Goal: Transaction & Acquisition: Purchase product/service

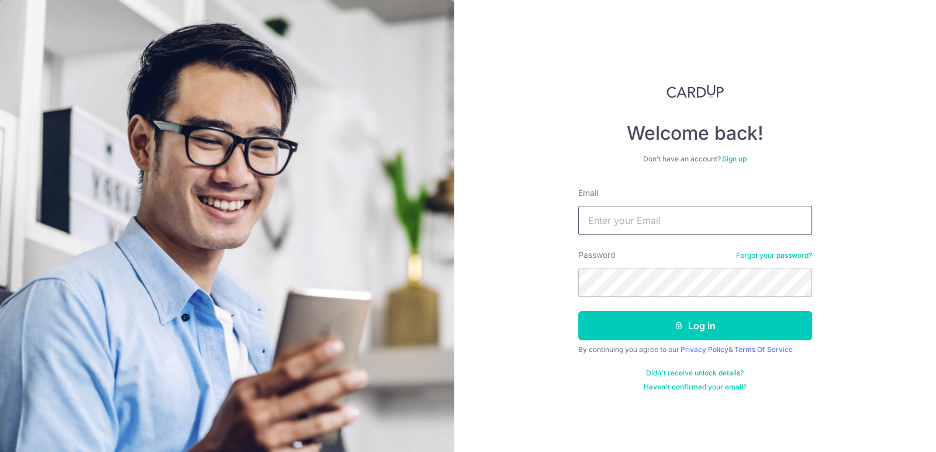
drag, startPoint x: 0, startPoint y: 0, endPoint x: 634, endPoint y: 224, distance: 672.3
click at [634, 224] on input "Email" at bounding box center [695, 220] width 234 height 29
type input "jd_chow@hotmail.com"
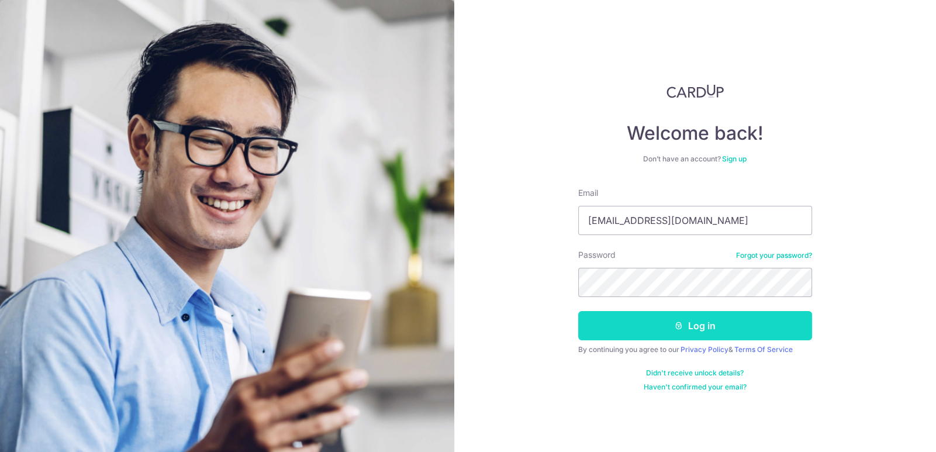
click at [664, 333] on button "Log in" at bounding box center [695, 325] width 234 height 29
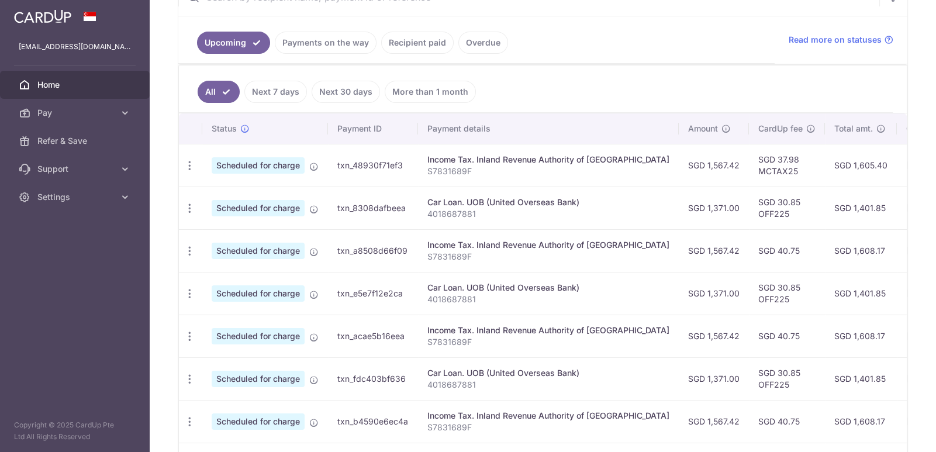
scroll to position [220, 0]
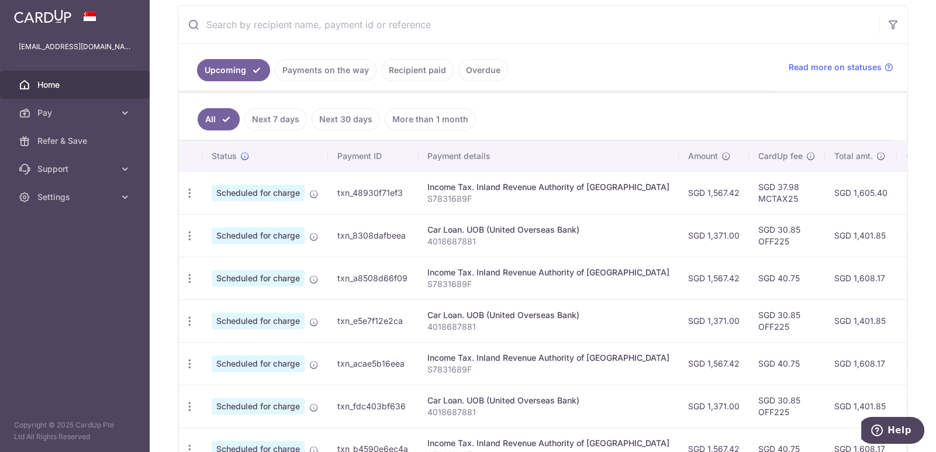
click at [476, 70] on link "Overdue" at bounding box center [483, 70] width 50 height 22
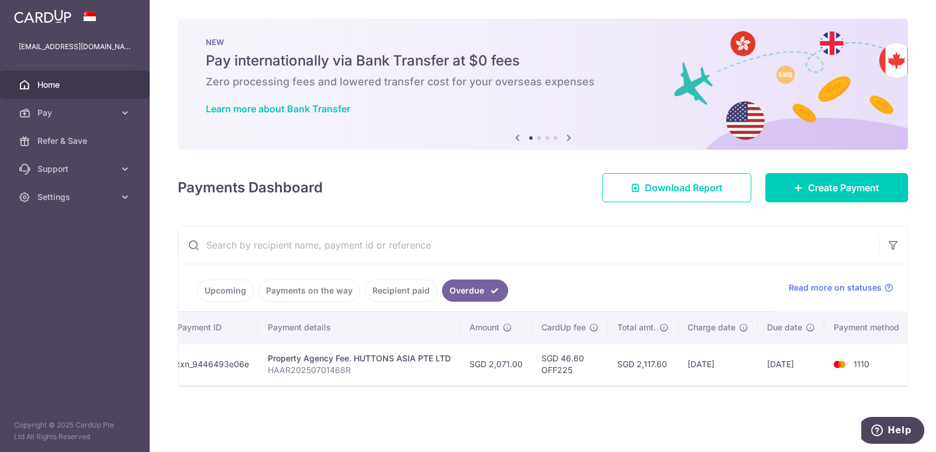
scroll to position [0, 0]
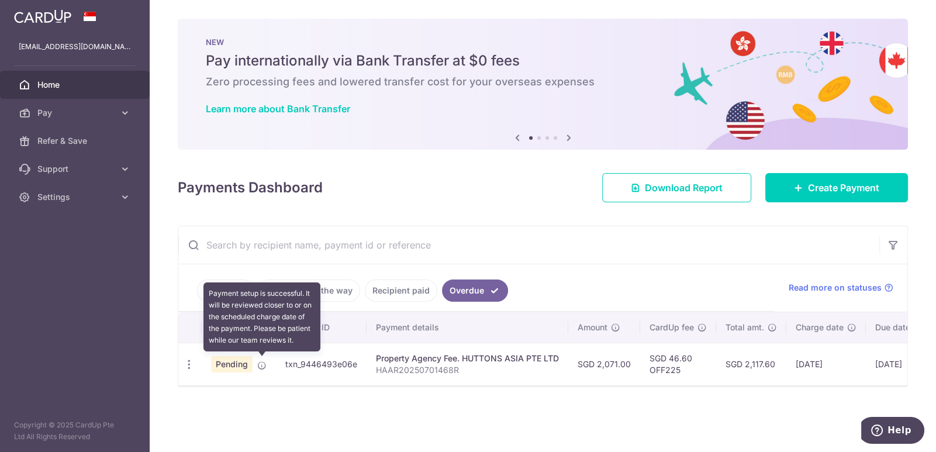
click at [261, 365] on icon at bounding box center [261, 365] width 9 height 9
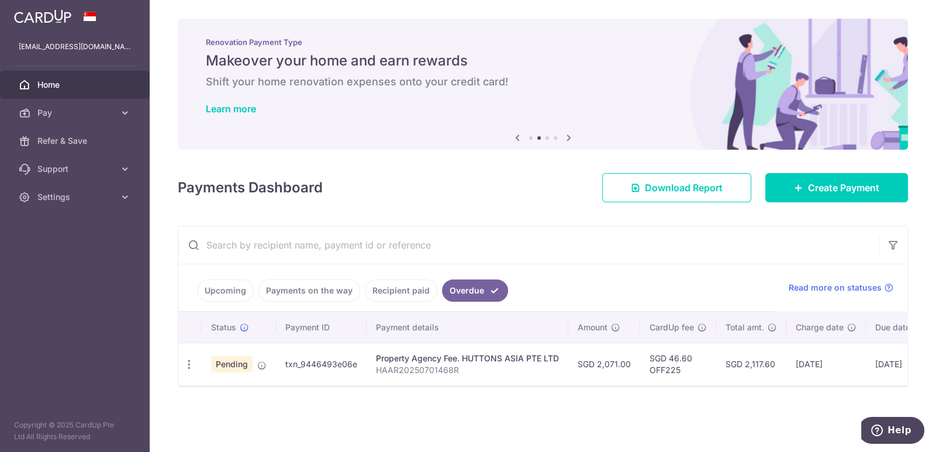
click at [225, 364] on span "Pending" at bounding box center [232, 364] width 42 height 16
click at [190, 364] on icon "button" at bounding box center [189, 364] width 12 height 12
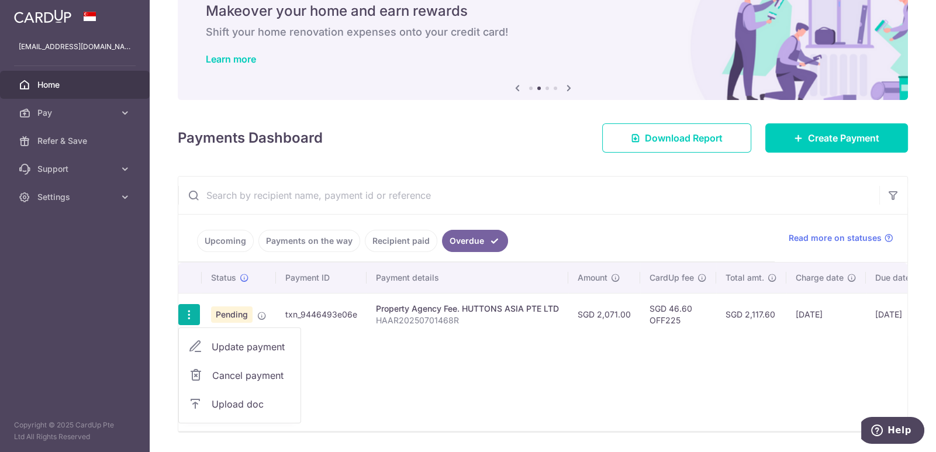
scroll to position [90, 0]
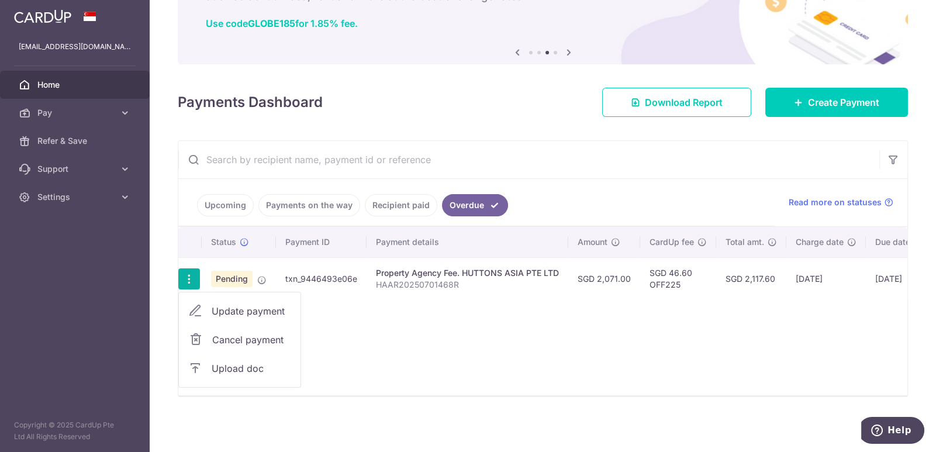
click at [251, 304] on span "Update payment" at bounding box center [252, 311] width 80 height 14
radio input "true"
type input "2,071.00"
type input "01/08/2025"
type input "HAAR20250701468R"
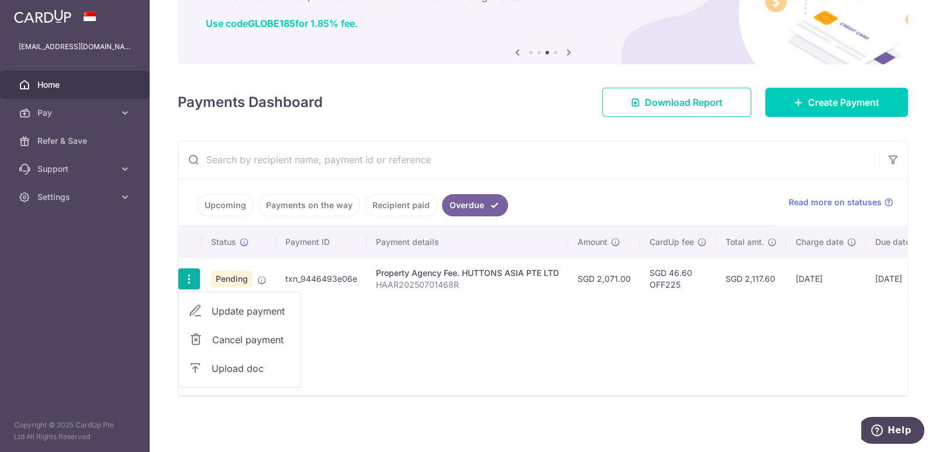
type input "OFF225"
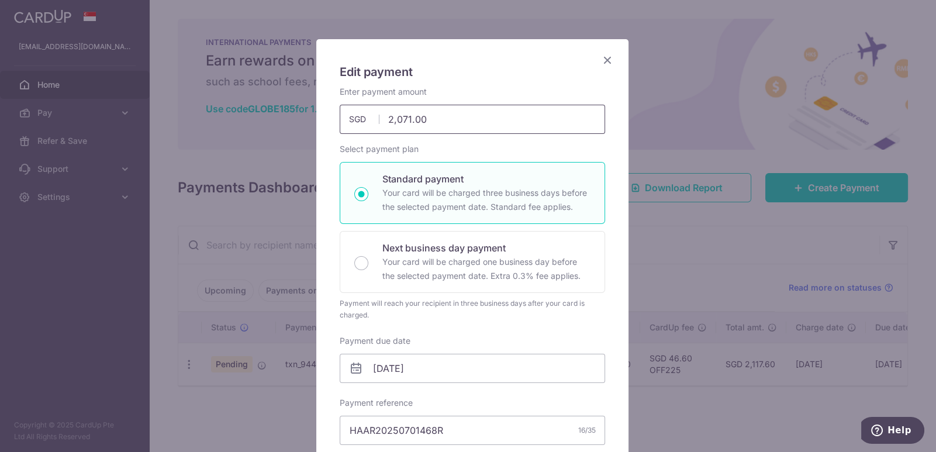
scroll to position [0, 0]
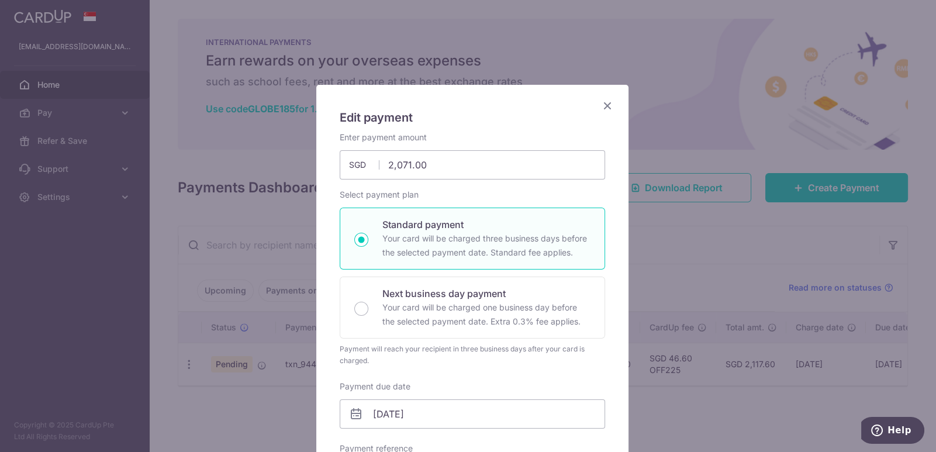
click at [603, 103] on icon "Close" at bounding box center [607, 105] width 14 height 15
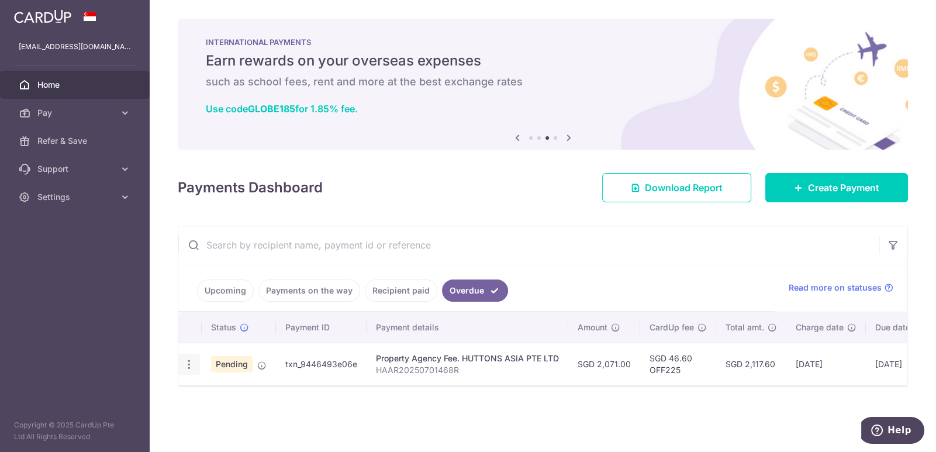
click at [189, 364] on icon "button" at bounding box center [189, 364] width 12 height 12
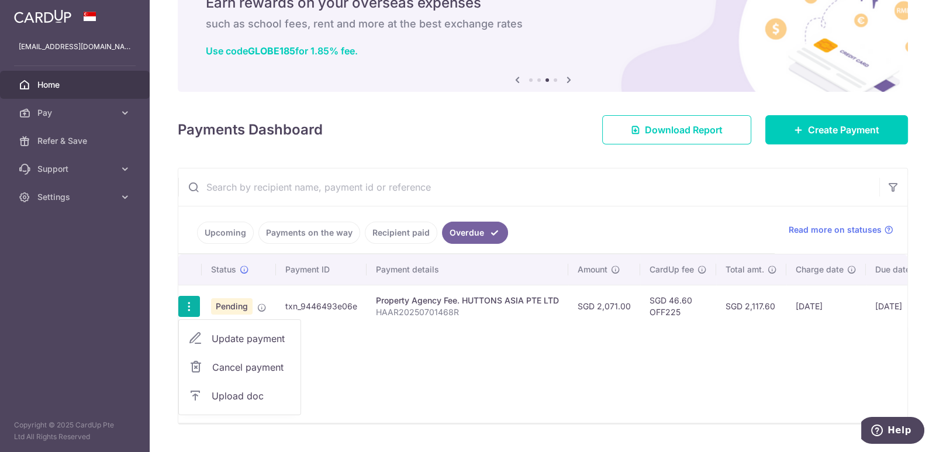
click at [261, 335] on span "Update payment" at bounding box center [252, 338] width 80 height 14
radio input "true"
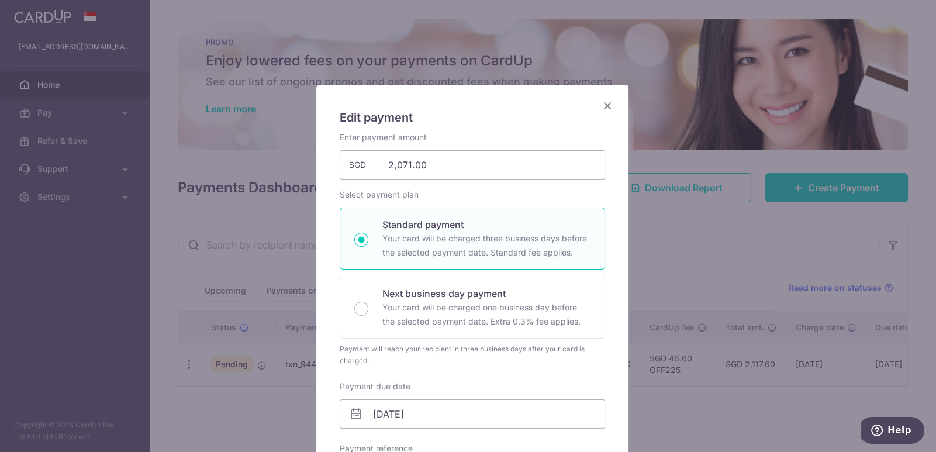
scroll to position [175, 0]
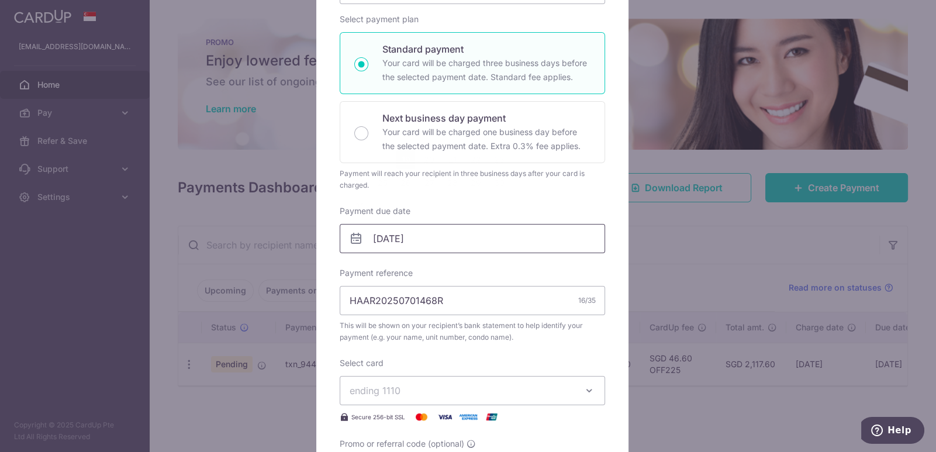
click at [491, 240] on input "01/08/2025" at bounding box center [472, 238] width 265 height 29
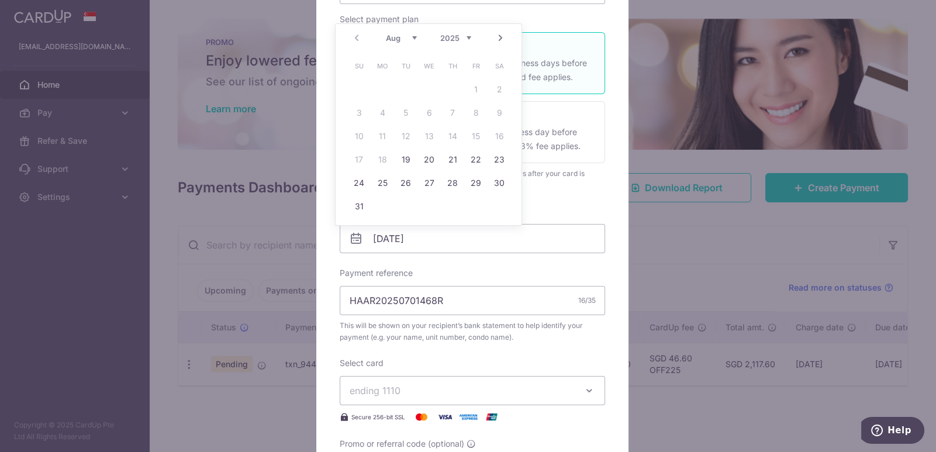
click at [497, 44] on link "Next" at bounding box center [500, 38] width 14 height 14
click at [386, 89] on link "1" at bounding box center [382, 89] width 19 height 19
type input "[DATE]"
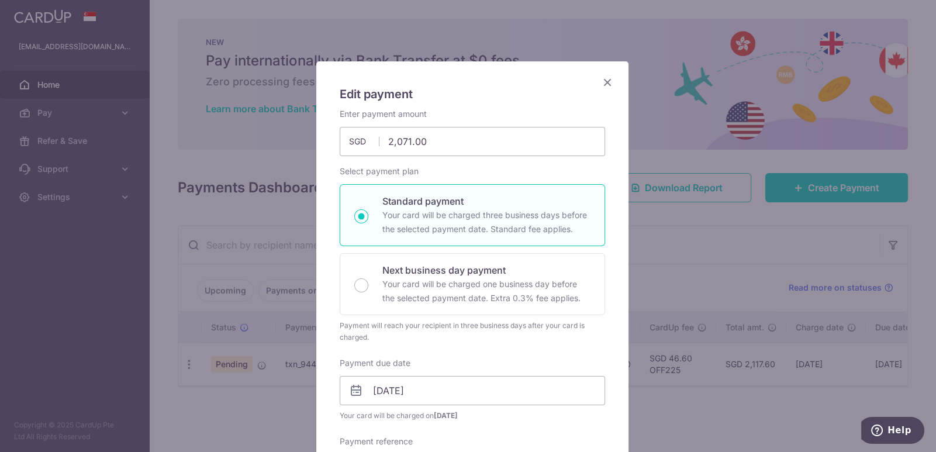
scroll to position [0, 0]
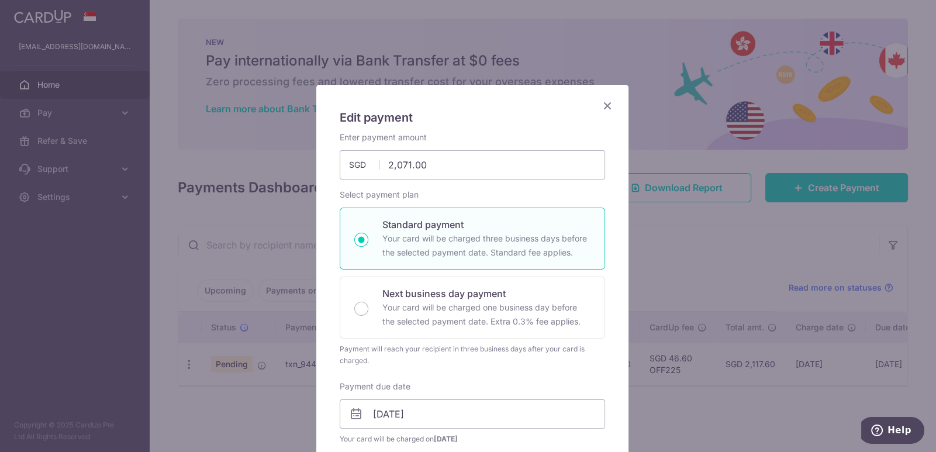
click at [603, 102] on icon "Close" at bounding box center [607, 105] width 14 height 15
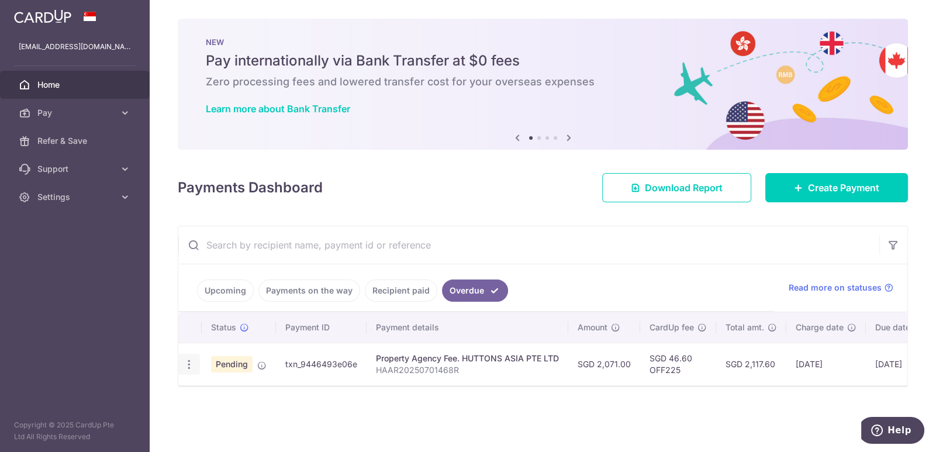
click at [190, 361] on icon "button" at bounding box center [189, 364] width 12 height 12
click at [243, 424] on span "Cancel payment" at bounding box center [251, 425] width 78 height 14
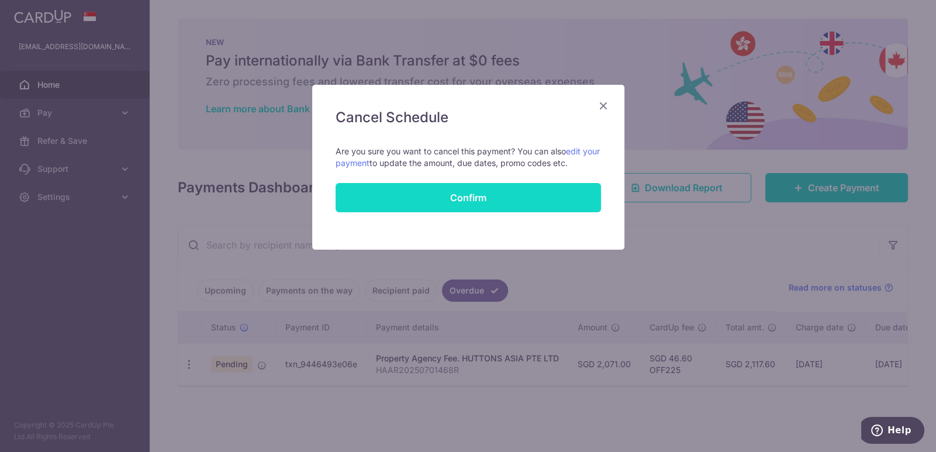
click at [452, 196] on button "Confirm" at bounding box center [468, 197] width 265 height 29
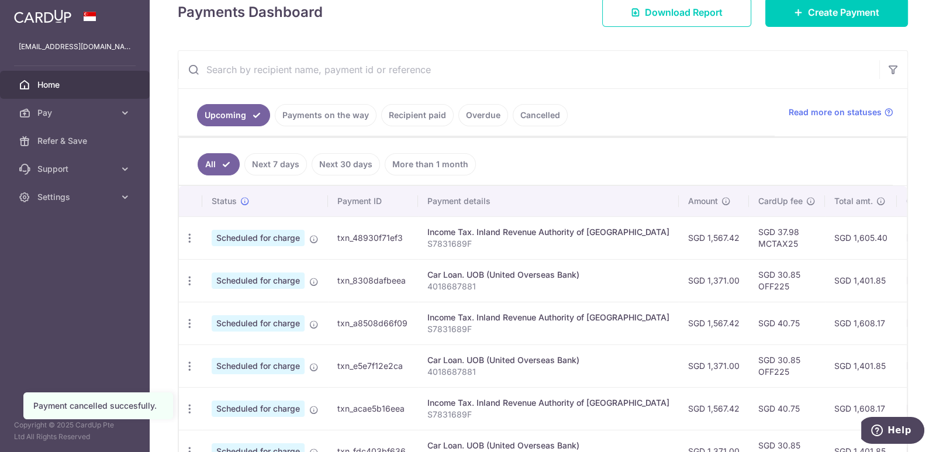
click at [531, 116] on link "Cancelled" at bounding box center [540, 115] width 55 height 22
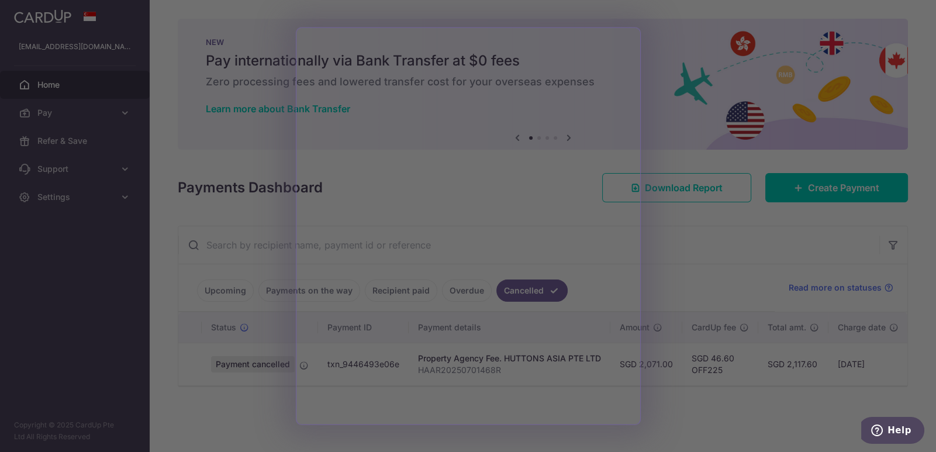
click at [257, 403] on div at bounding box center [472, 228] width 945 height 457
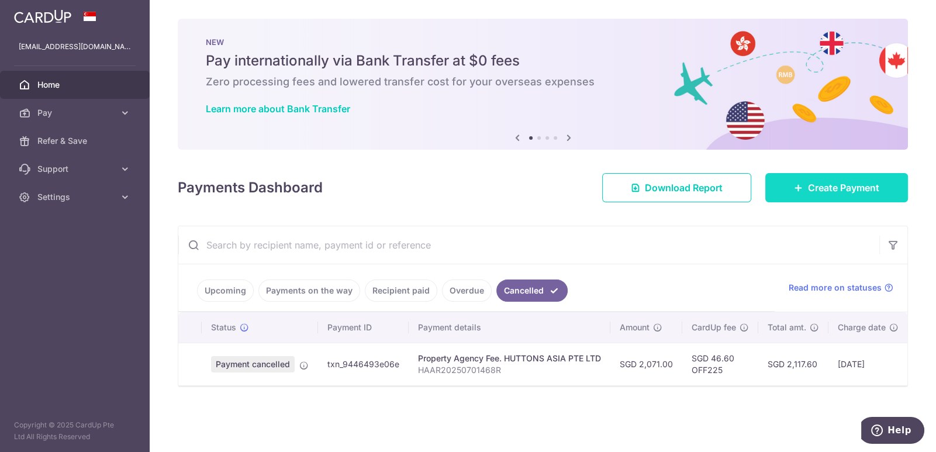
click at [812, 189] on span "Create Payment" at bounding box center [843, 188] width 71 height 14
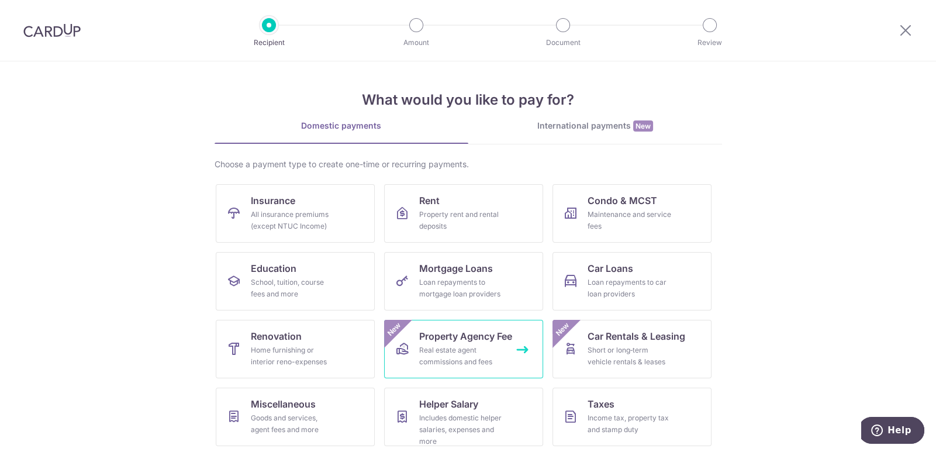
click at [441, 343] on link "Property Agency Fee Real estate agent commissions and fees New" at bounding box center [463, 349] width 159 height 58
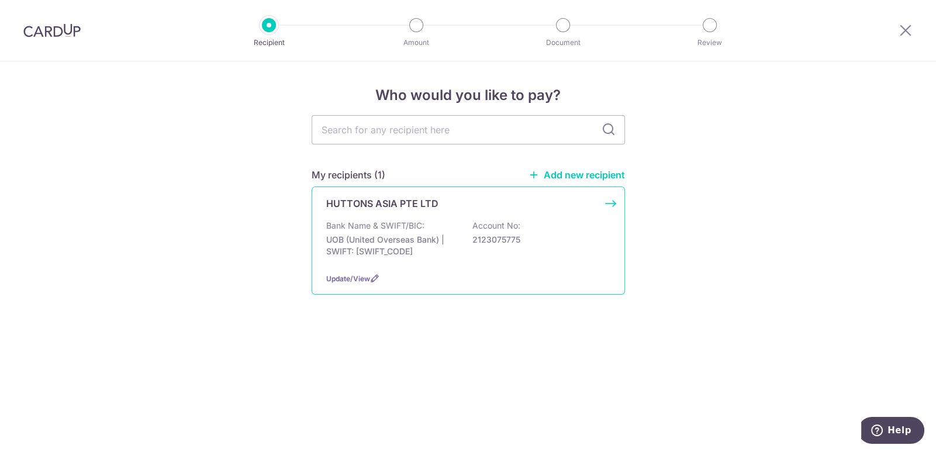
click at [440, 230] on div "Bank Name & SWIFT/BIC: UOB (United Overseas Bank) | SWIFT: UOVBSGSGXXX Account …" at bounding box center [468, 241] width 284 height 43
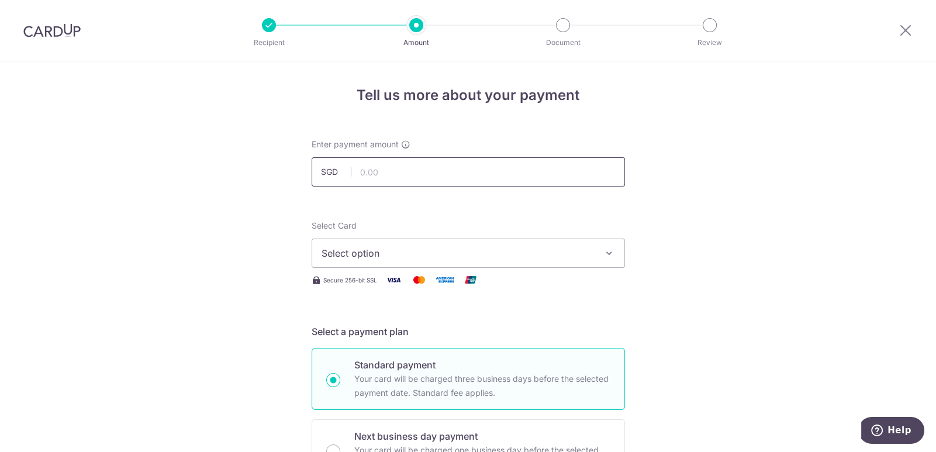
click at [360, 173] on input "text" at bounding box center [468, 171] width 313 height 29
type input "2,074.00"
drag, startPoint x: 376, startPoint y: 174, endPoint x: 428, endPoint y: 168, distance: 52.4
click at [428, 168] on input "2,074.00" at bounding box center [468, 171] width 313 height 29
type input "2,071.00"
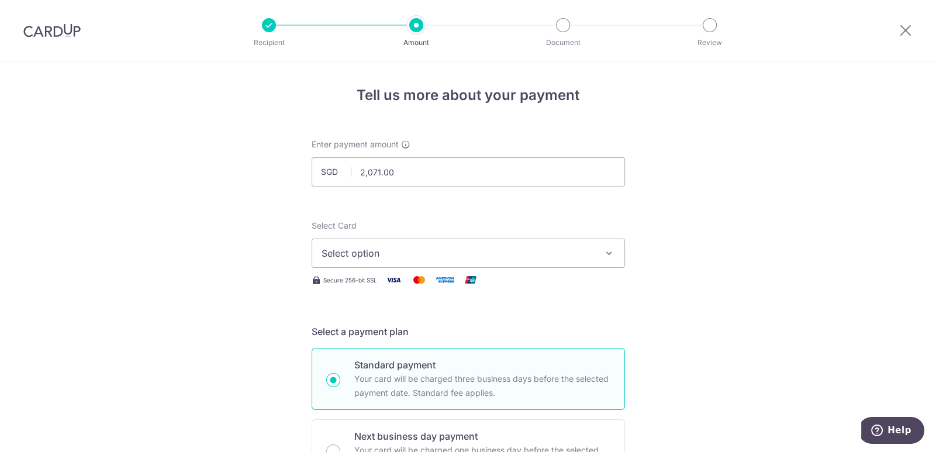
click at [393, 250] on span "Select option" at bounding box center [458, 253] width 272 height 14
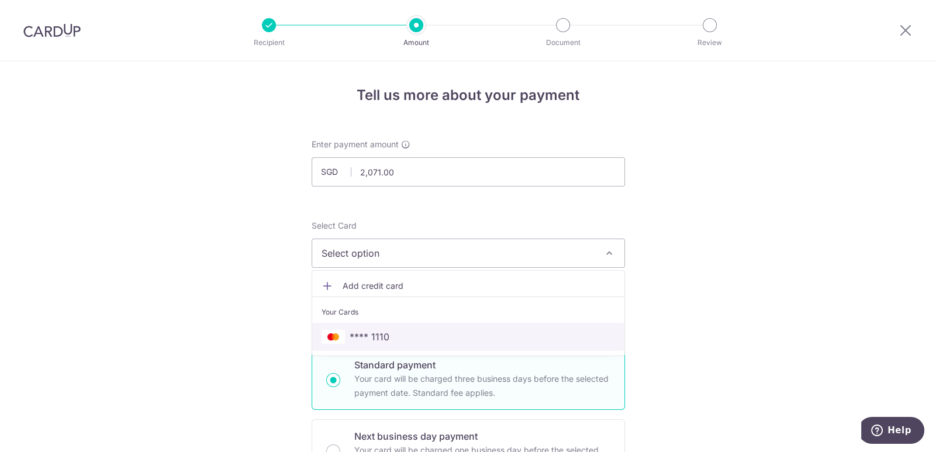
click at [380, 334] on span "**** 1110" at bounding box center [370, 337] width 40 height 14
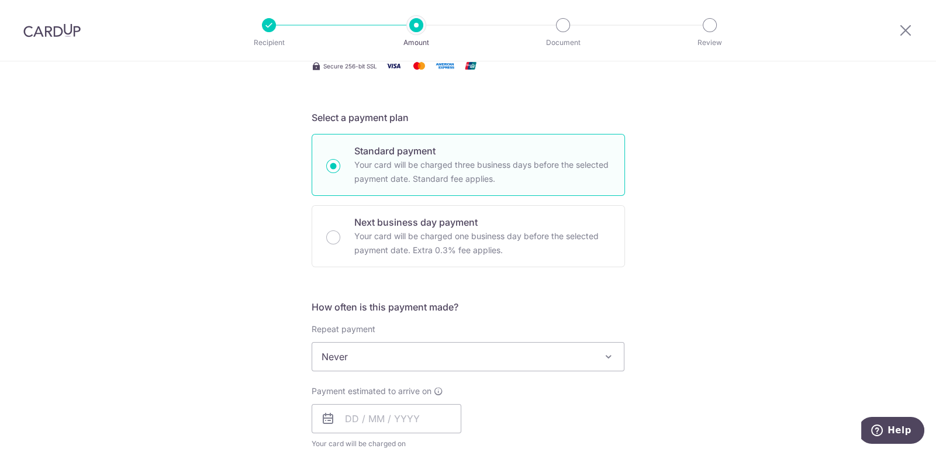
scroll to position [292, 0]
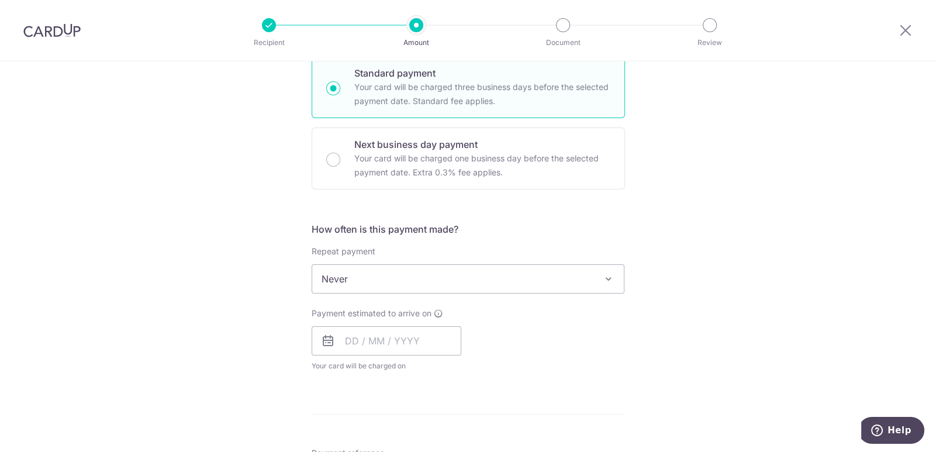
click at [455, 274] on span "Never" at bounding box center [468, 279] width 312 height 28
click at [354, 338] on input "text" at bounding box center [387, 340] width 150 height 29
click at [559, 344] on div "Payment estimated to arrive on Prev Next Aug Sep Oct Nov Dec 2025 2026 2027 202…" at bounding box center [468, 339] width 327 height 64
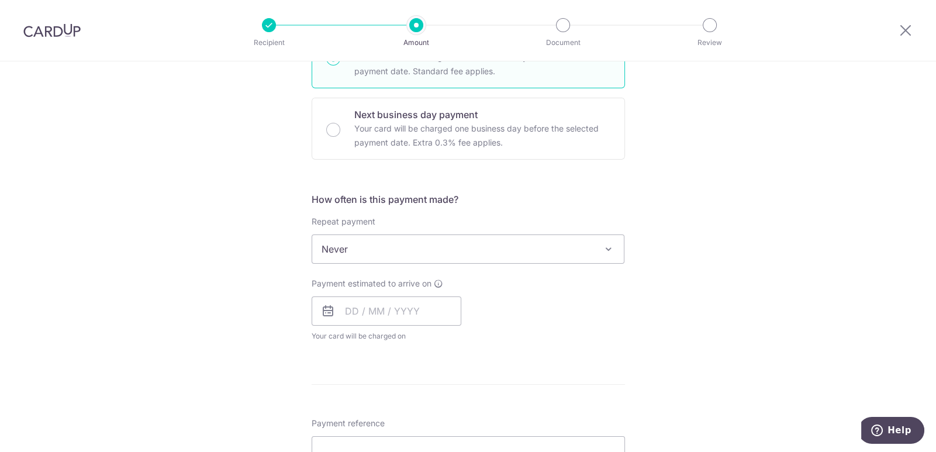
scroll to position [351, 0]
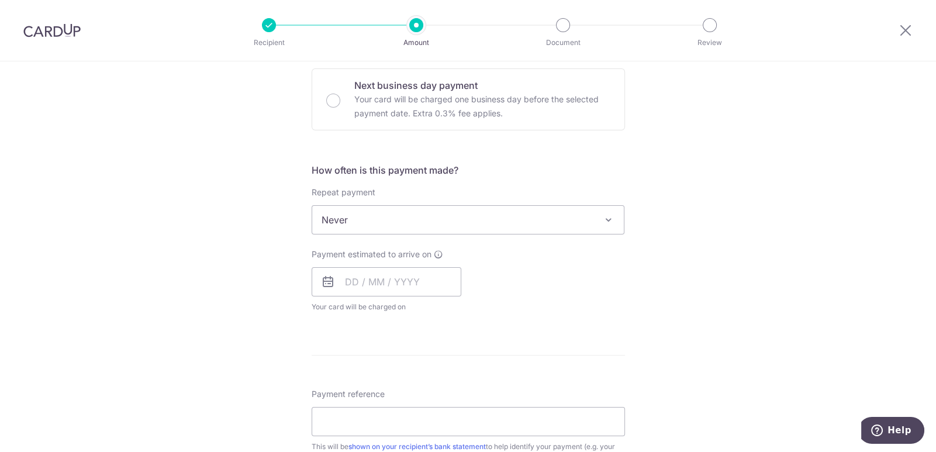
click at [321, 282] on icon at bounding box center [328, 282] width 14 height 14
click at [332, 282] on input "text" at bounding box center [387, 281] width 150 height 29
click at [474, 314] on link "Next" at bounding box center [477, 313] width 14 height 14
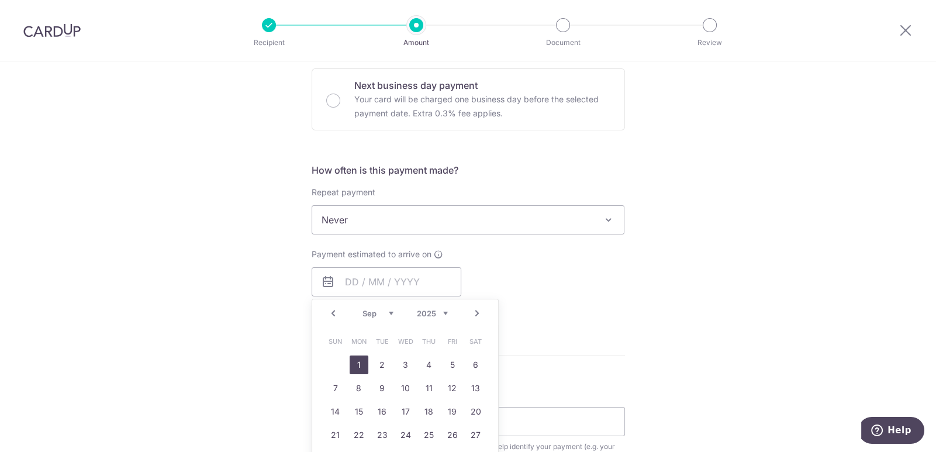
click at [358, 358] on link "1" at bounding box center [359, 364] width 19 height 19
type input "[DATE]"
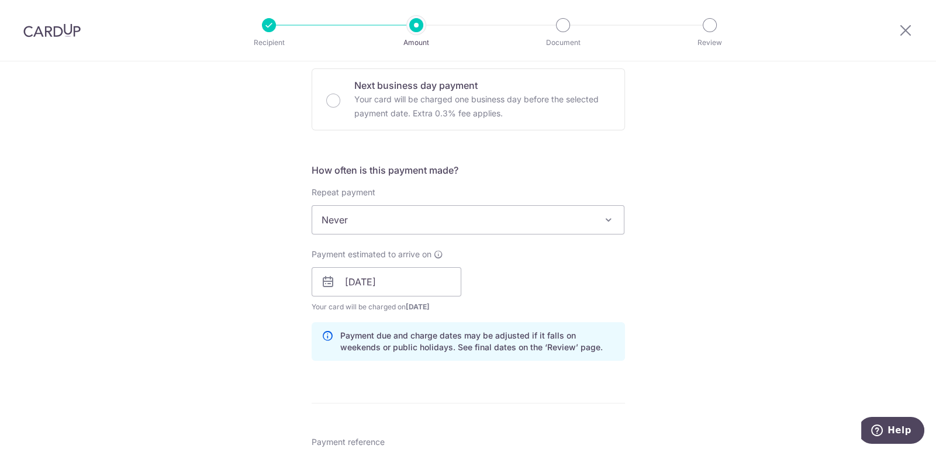
click at [541, 277] on div "Payment estimated to arrive on 01/09/2025 Prev Next Sep Oct Nov Dec 2025 2026 2…" at bounding box center [468, 280] width 327 height 64
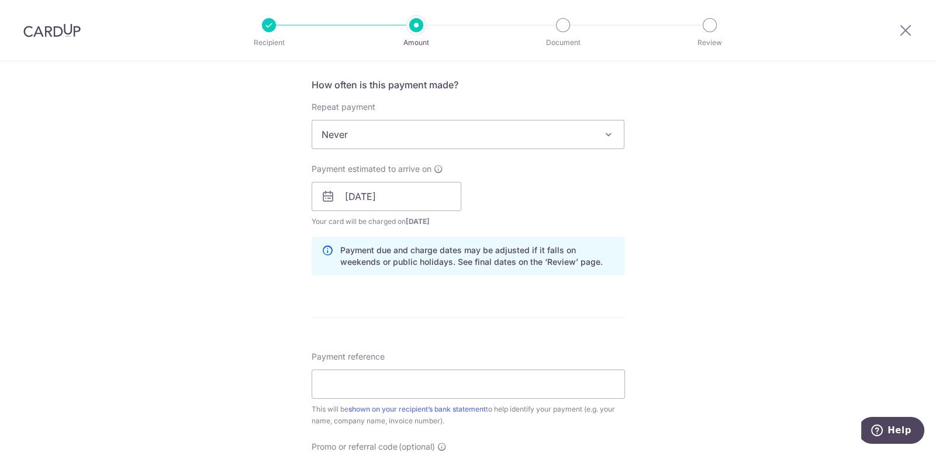
scroll to position [526, 0]
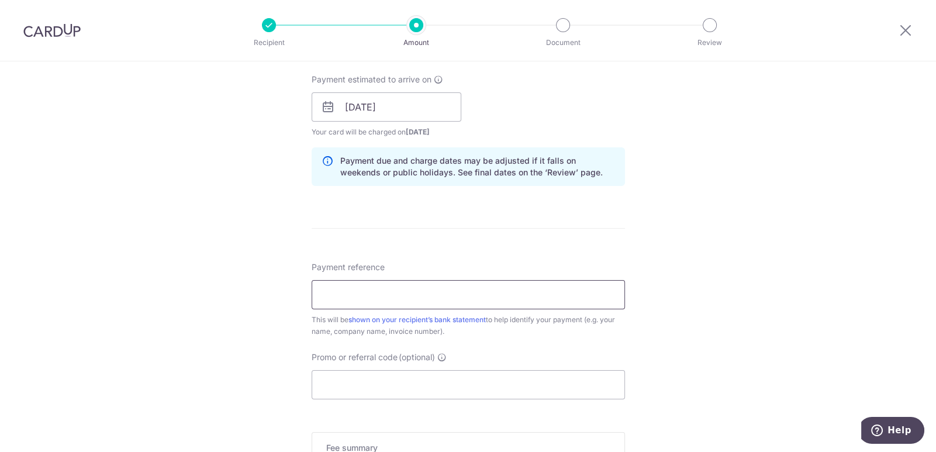
click at [352, 291] on input "Payment reference" at bounding box center [468, 294] width 313 height 29
click at [725, 338] on div "Tell us more about your payment Enter payment amount SGD 2,071.00 2071.00 Selec…" at bounding box center [468, 88] width 936 height 1105
click at [485, 298] on input "Payment reference" at bounding box center [468, 294] width 313 height 29
click at [322, 293] on input "Payment reference" at bounding box center [468, 294] width 313 height 29
drag, startPoint x: 368, startPoint y: 292, endPoint x: 389, endPoint y: 291, distance: 21.1
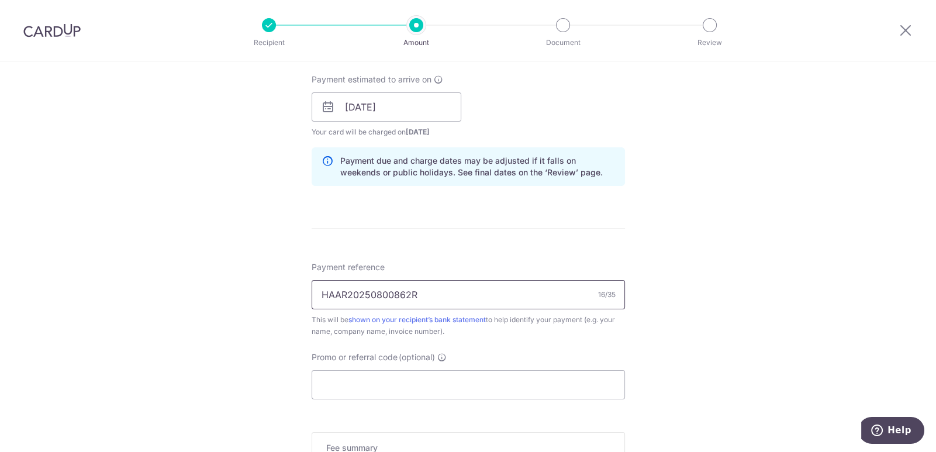
click at [389, 291] on input "HAAR20250800862R" at bounding box center [468, 294] width 313 height 29
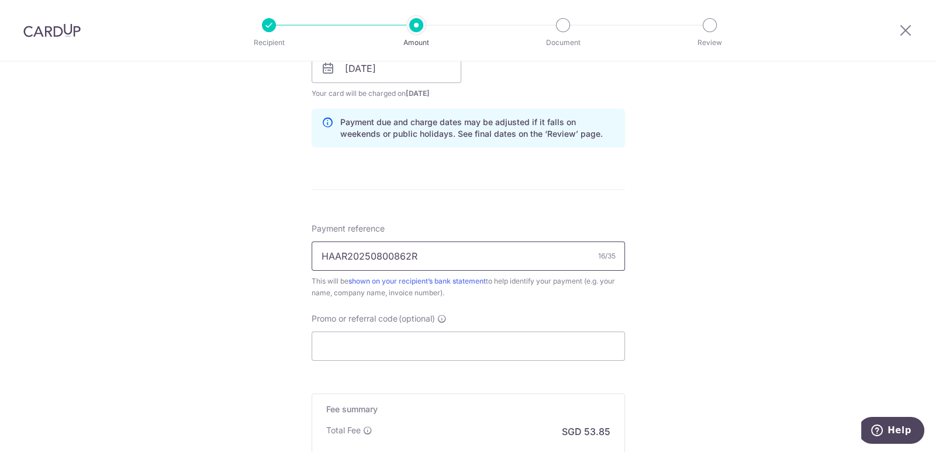
scroll to position [584, 0]
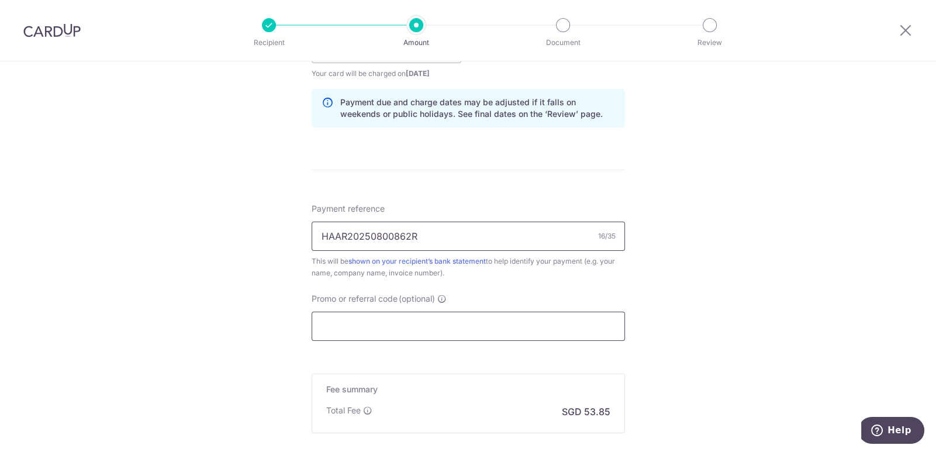
type input "HAAR20250800862R"
click at [333, 321] on input "Promo or referral code (optional)" at bounding box center [468, 326] width 313 height 29
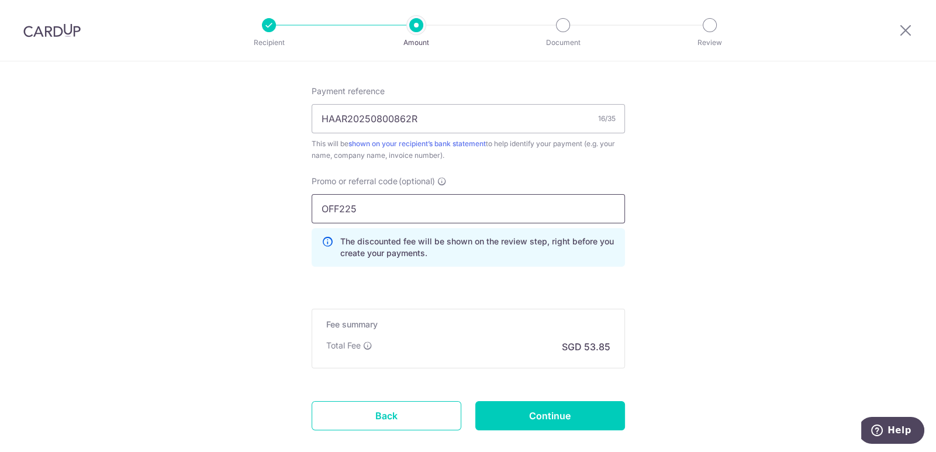
scroll to position [760, 0]
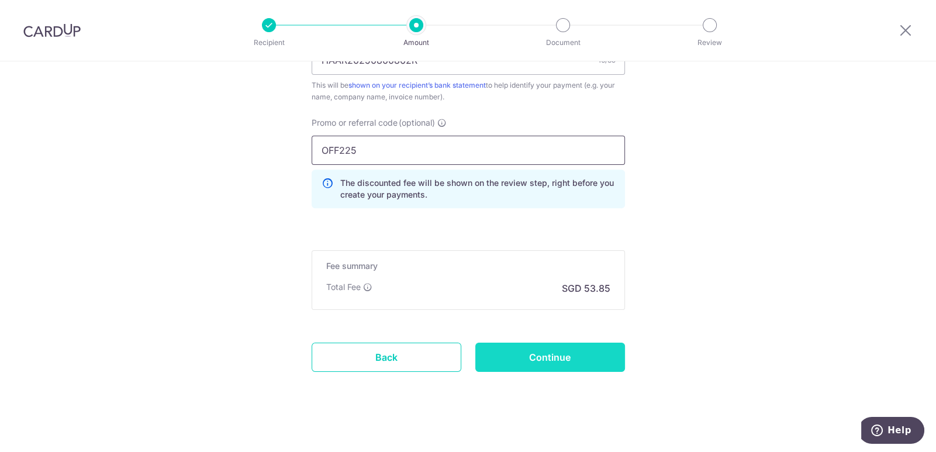
type input "OFF225"
click at [521, 355] on input "Continue" at bounding box center [550, 357] width 150 height 29
type input "Create Schedule"
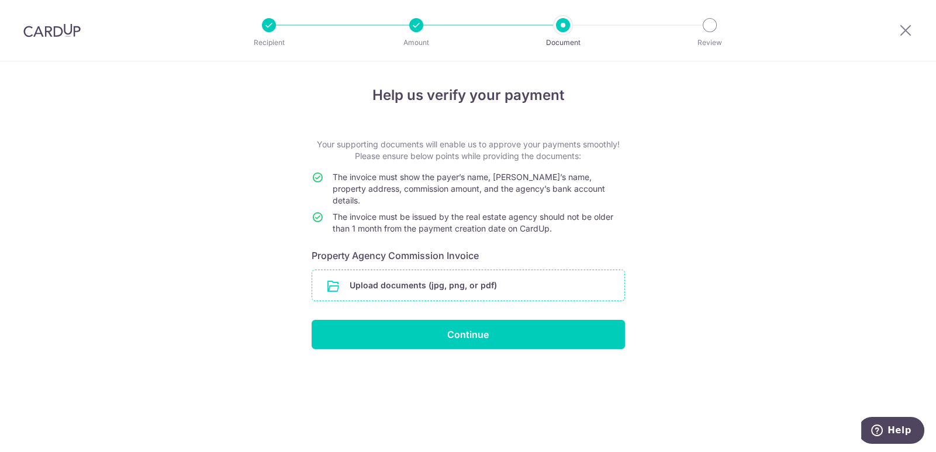
click at [411, 270] on input "file" at bounding box center [468, 285] width 312 height 30
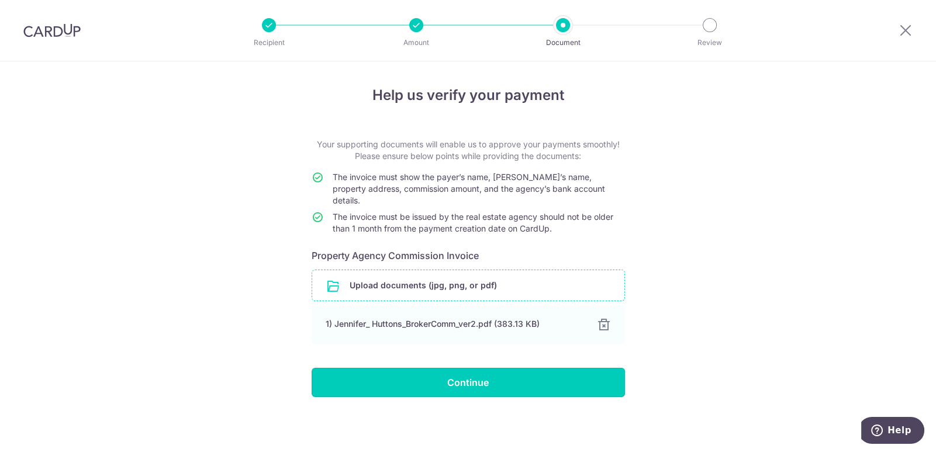
click at [464, 370] on input "Continue" at bounding box center [468, 382] width 313 height 29
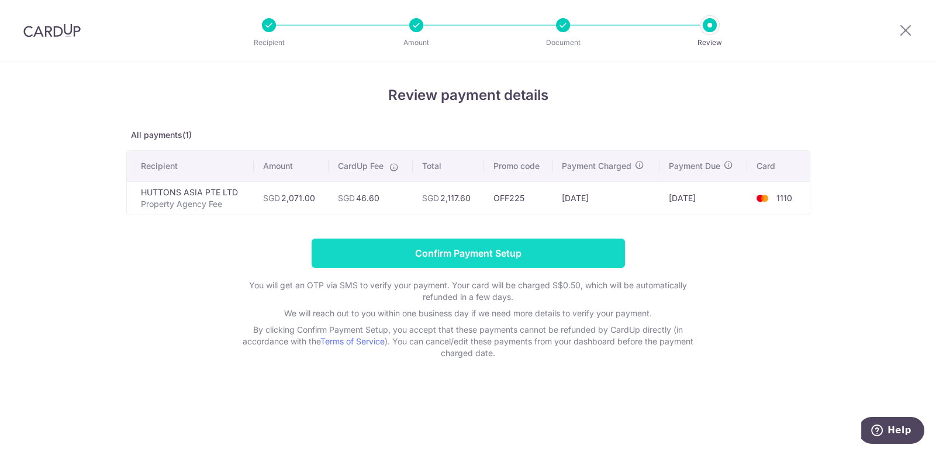
click at [411, 254] on input "Confirm Payment Setup" at bounding box center [468, 253] width 313 height 29
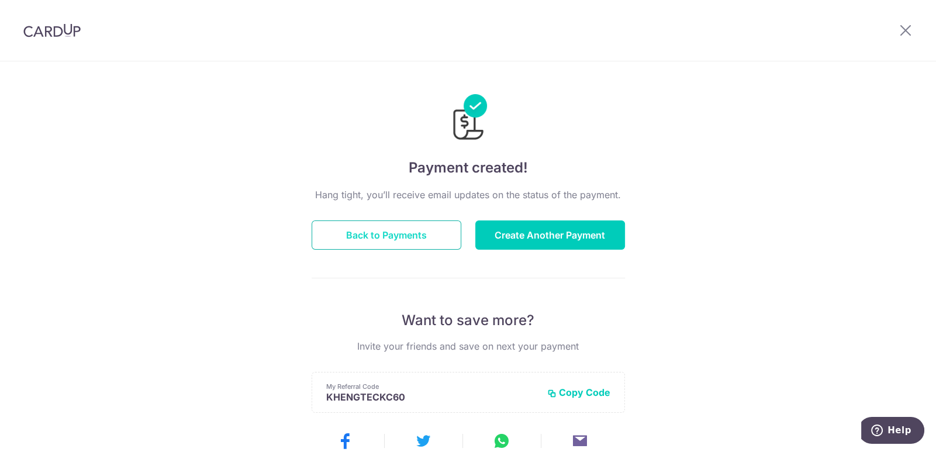
click at [403, 236] on button "Back to Payments" at bounding box center [387, 234] width 150 height 29
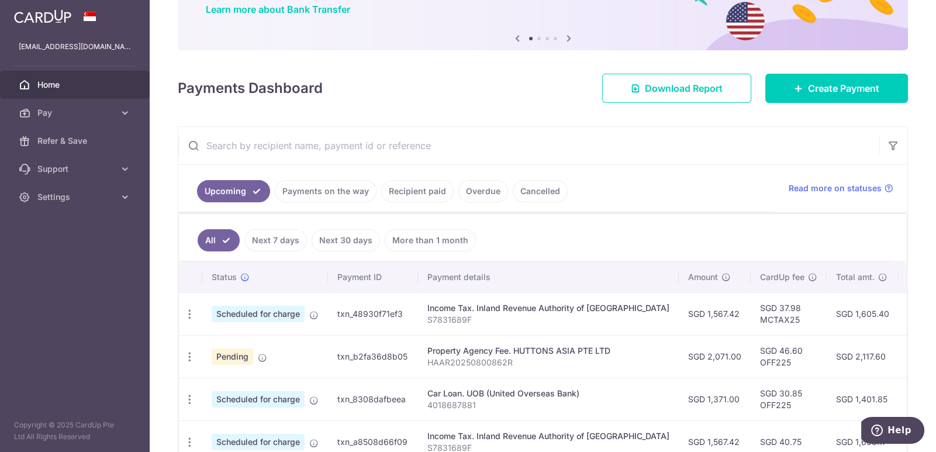
scroll to position [116, 0]
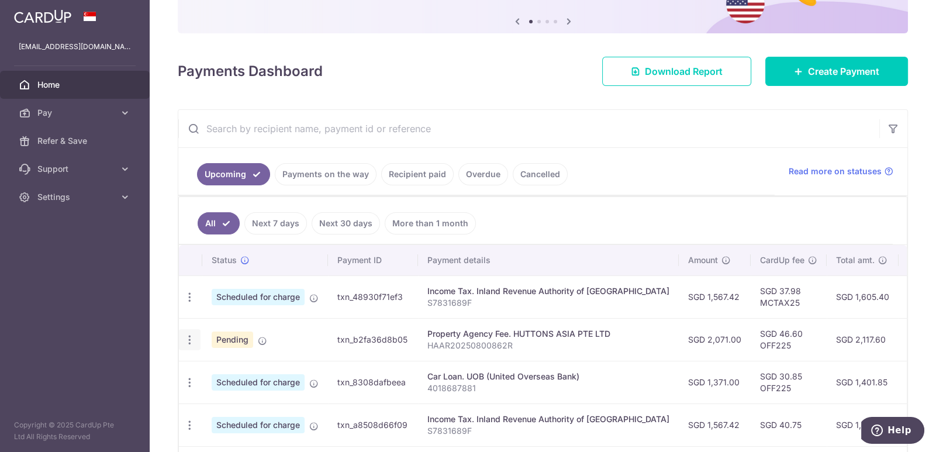
click at [192, 303] on icon "button" at bounding box center [190, 297] width 12 height 12
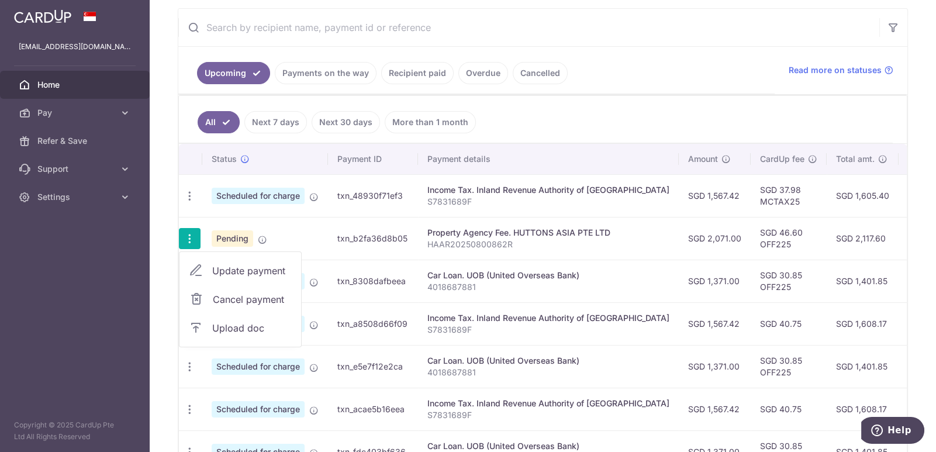
scroll to position [233, 0]
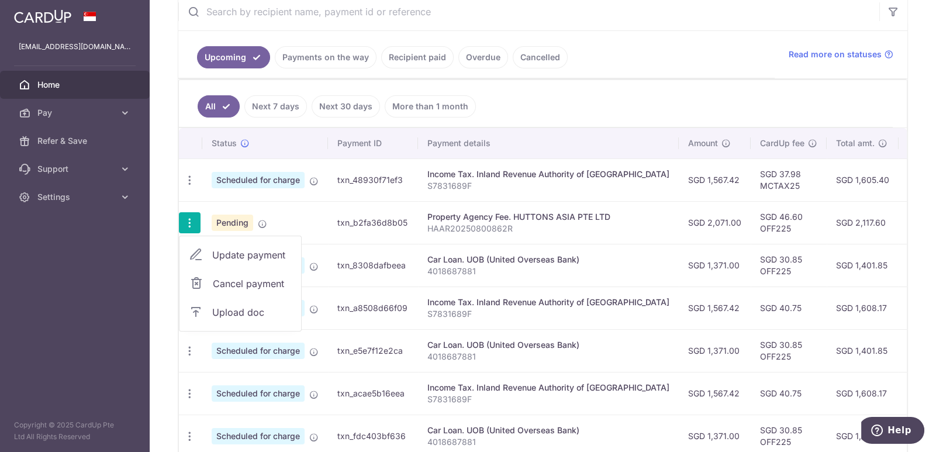
click at [263, 253] on span "Update payment" at bounding box center [252, 255] width 80 height 14
radio input "true"
type input "2,071.00"
type input "01/09/2025"
type input "HAAR20250800862R"
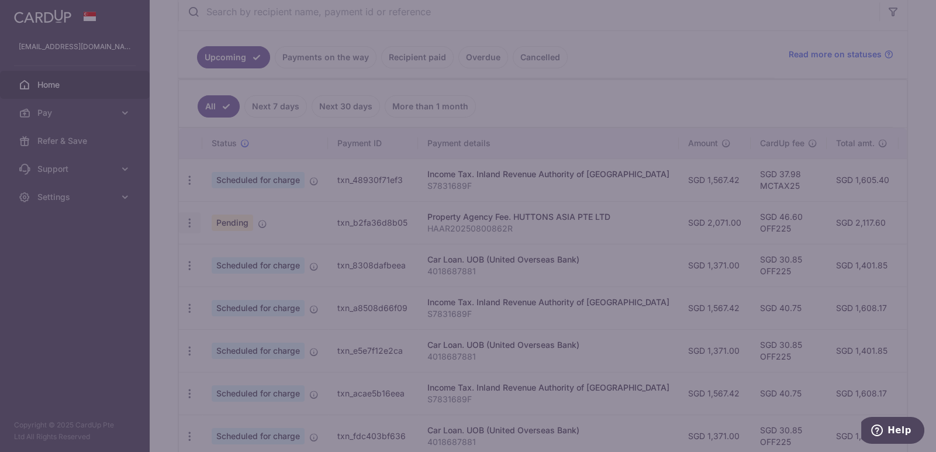
type input "OFF225"
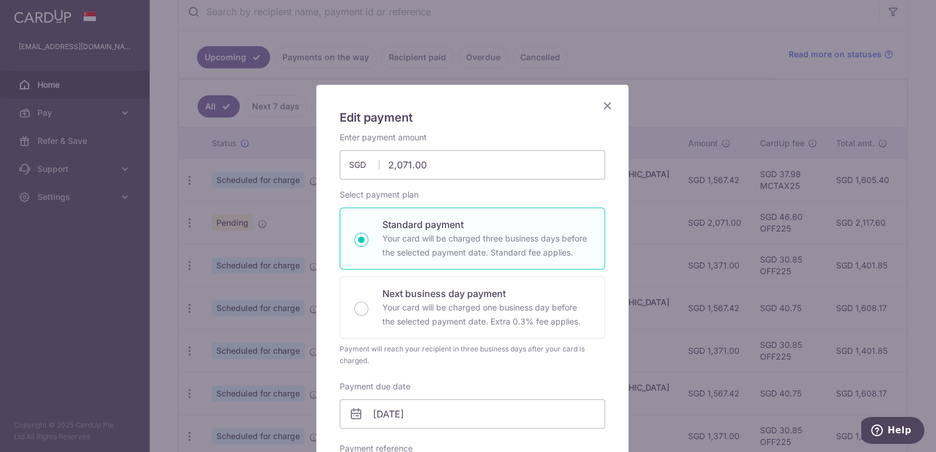
click at [600, 103] on icon "Close" at bounding box center [607, 105] width 14 height 15
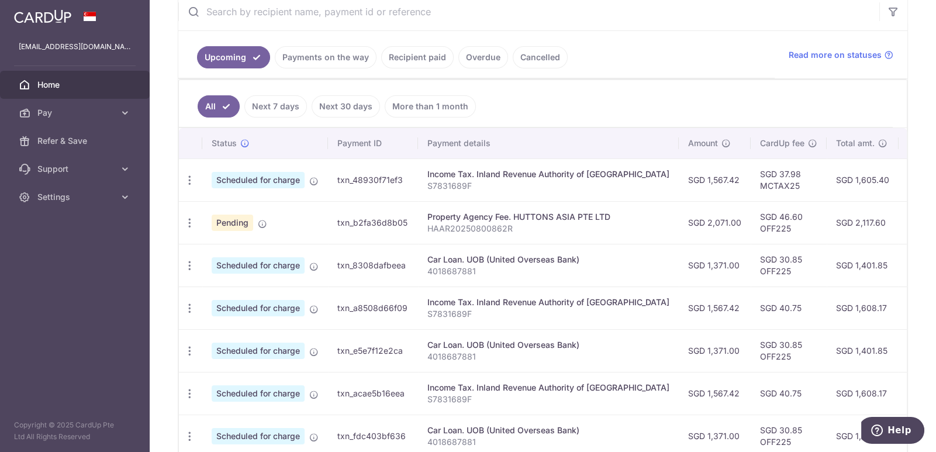
scroll to position [351, 0]
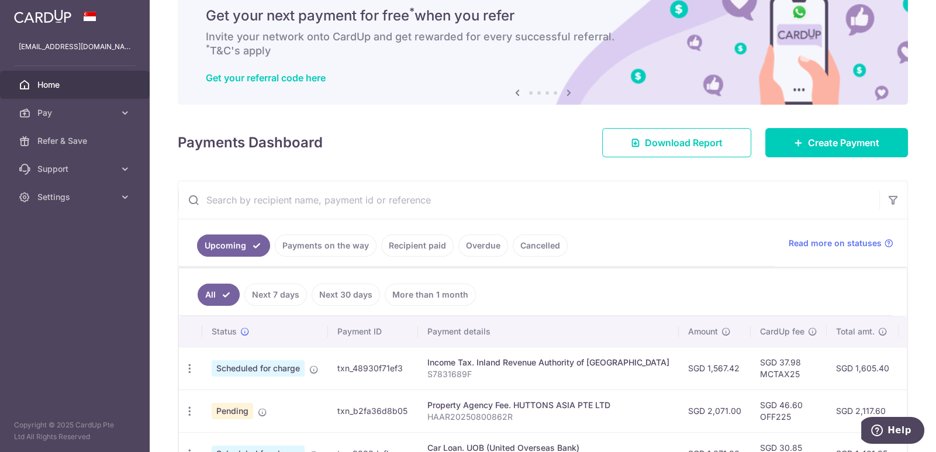
click at [321, 244] on link "Payments on the way" at bounding box center [326, 245] width 102 height 22
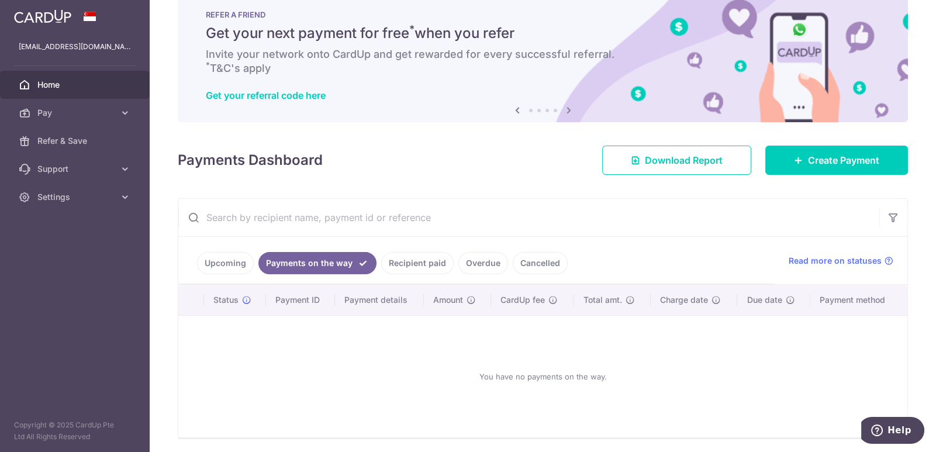
scroll to position [45, 0]
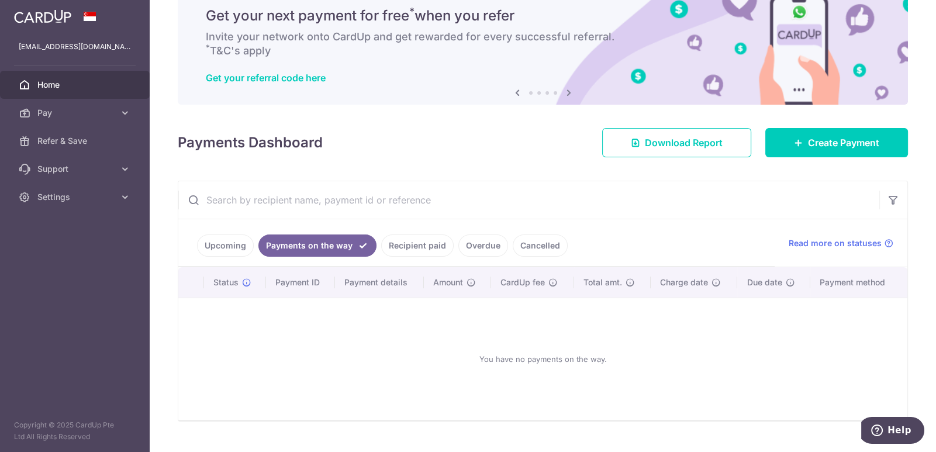
click at [400, 244] on link "Recipient paid" at bounding box center [417, 245] width 72 height 22
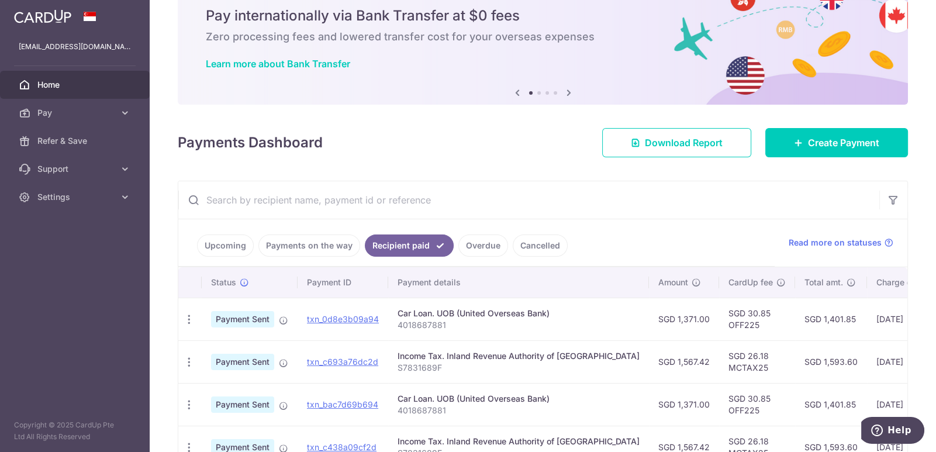
scroll to position [0, 0]
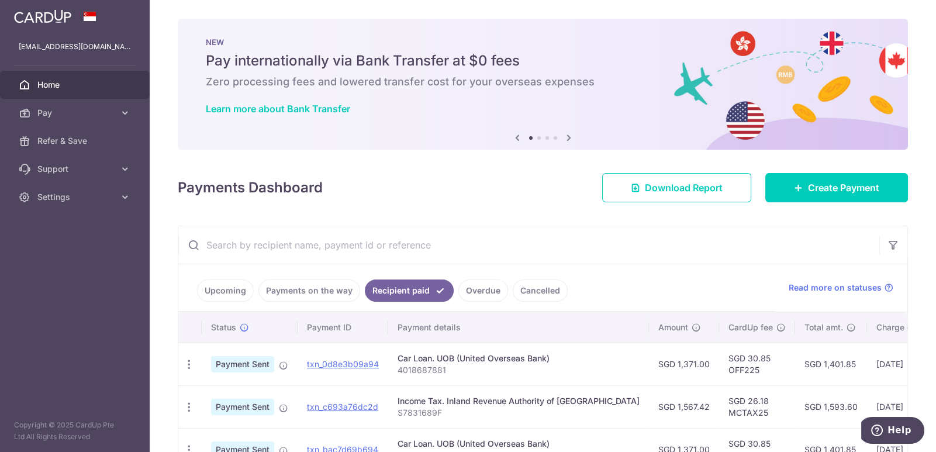
click at [29, 79] on icon at bounding box center [25, 85] width 12 height 12
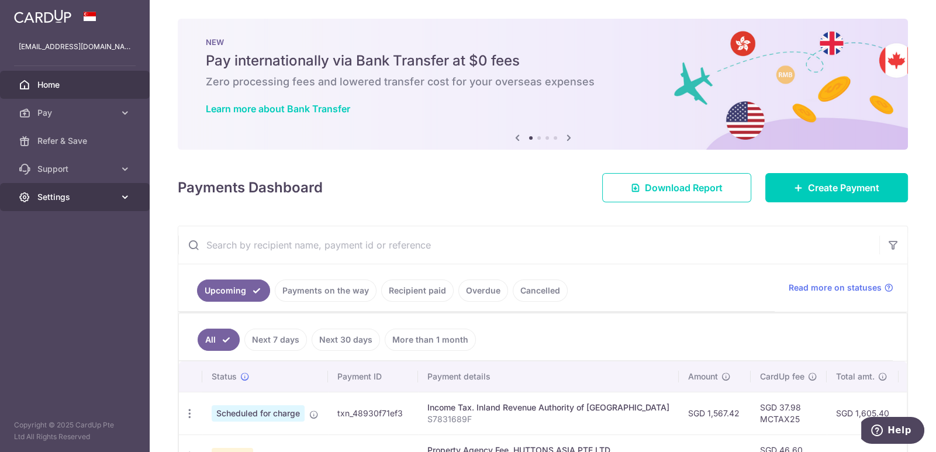
click at [113, 193] on span "Settings" at bounding box center [75, 197] width 77 height 12
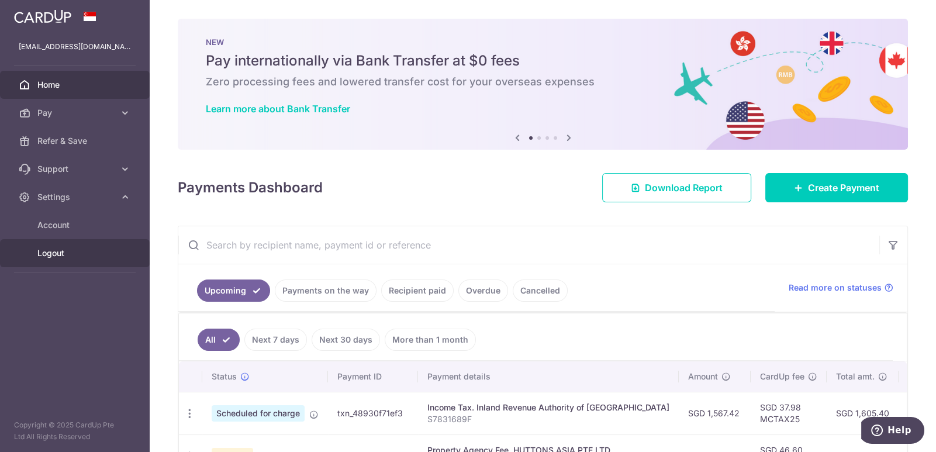
click at [58, 249] on span "Logout" at bounding box center [75, 253] width 77 height 12
